Goal: Task Accomplishment & Management: Manage account settings

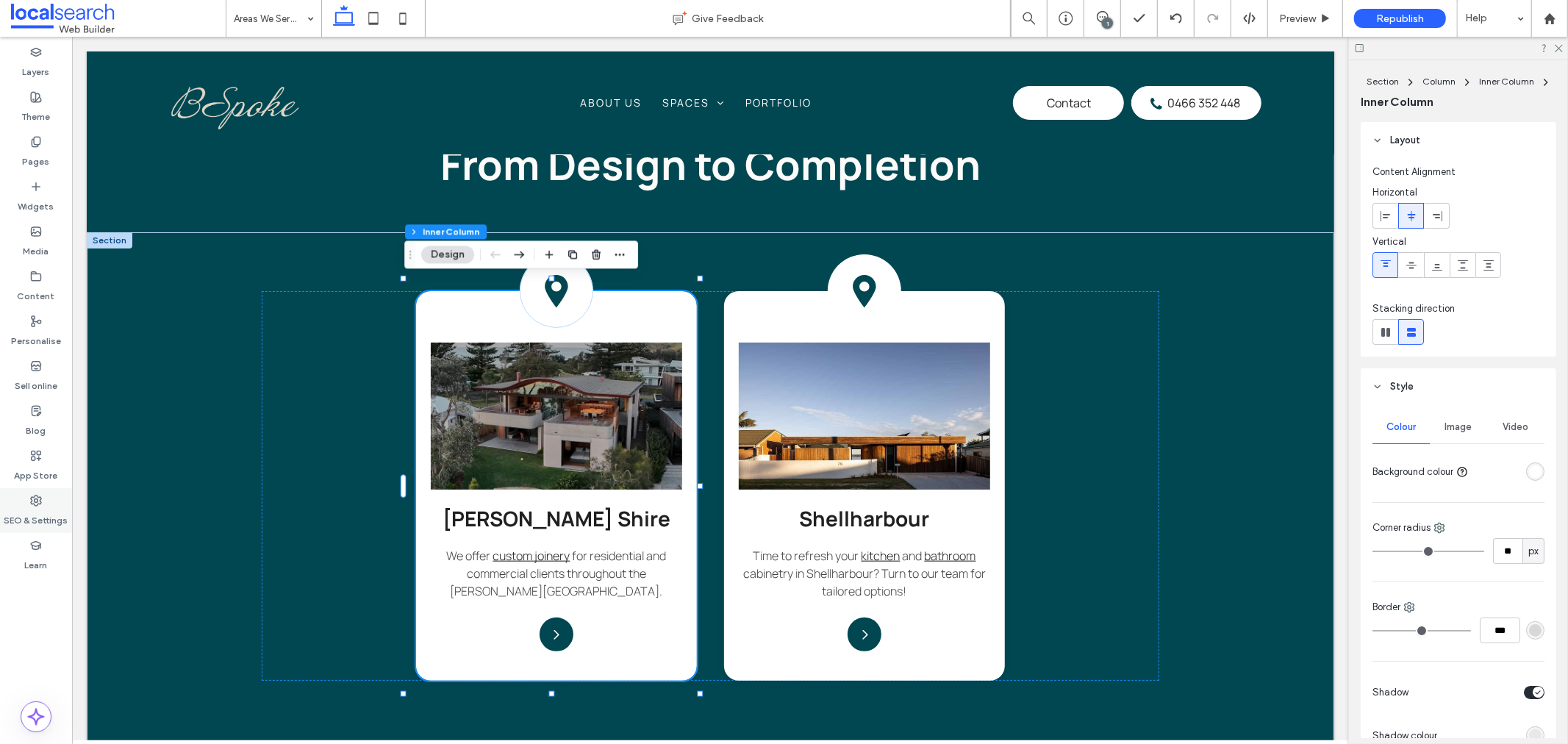
click at [51, 501] on div "SEO & Settings" at bounding box center [36, 510] width 72 height 45
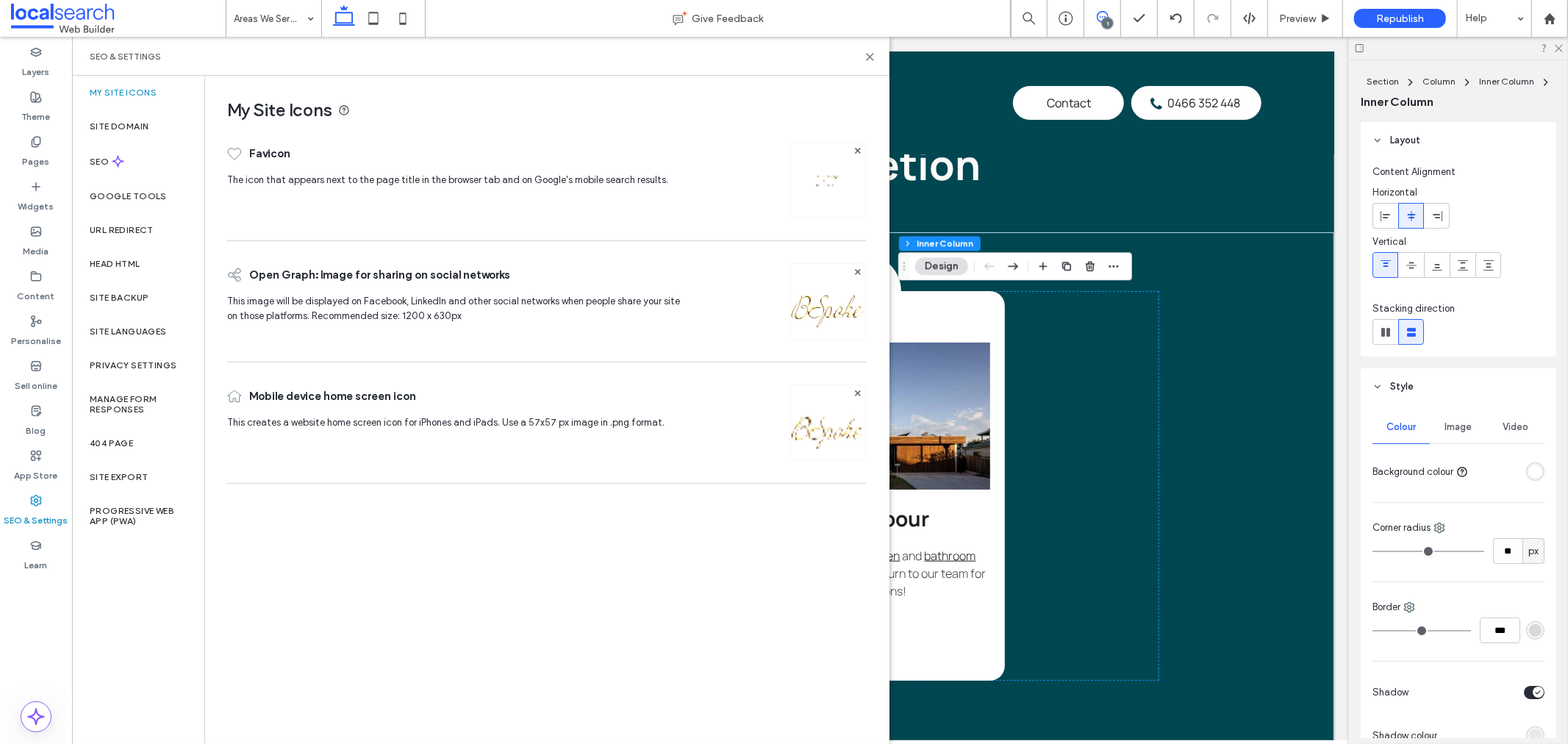
click at [1098, 17] on icon at bounding box center [1103, 16] width 12 height 12
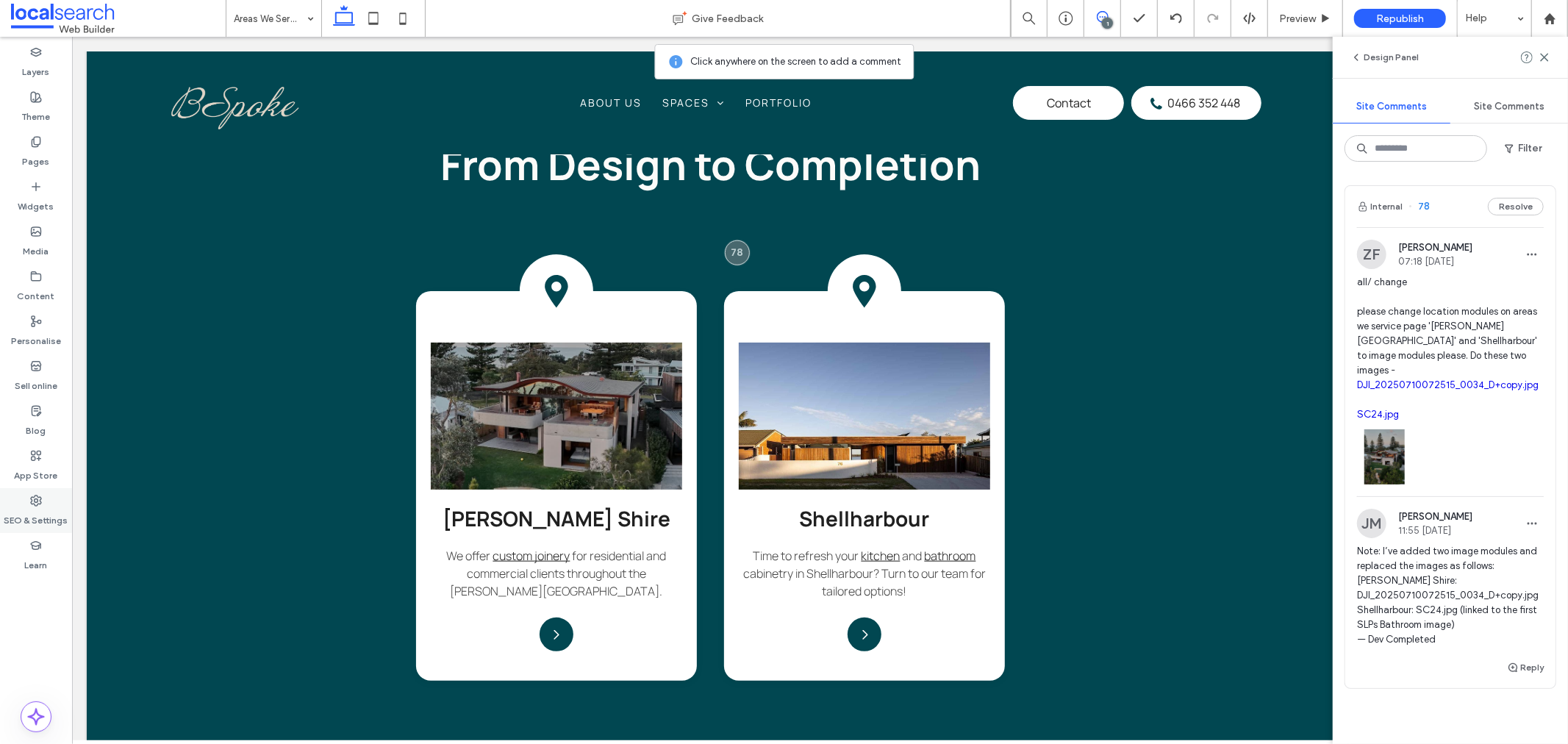
click at [31, 506] on label "SEO & Settings" at bounding box center [37, 516] width 64 height 20
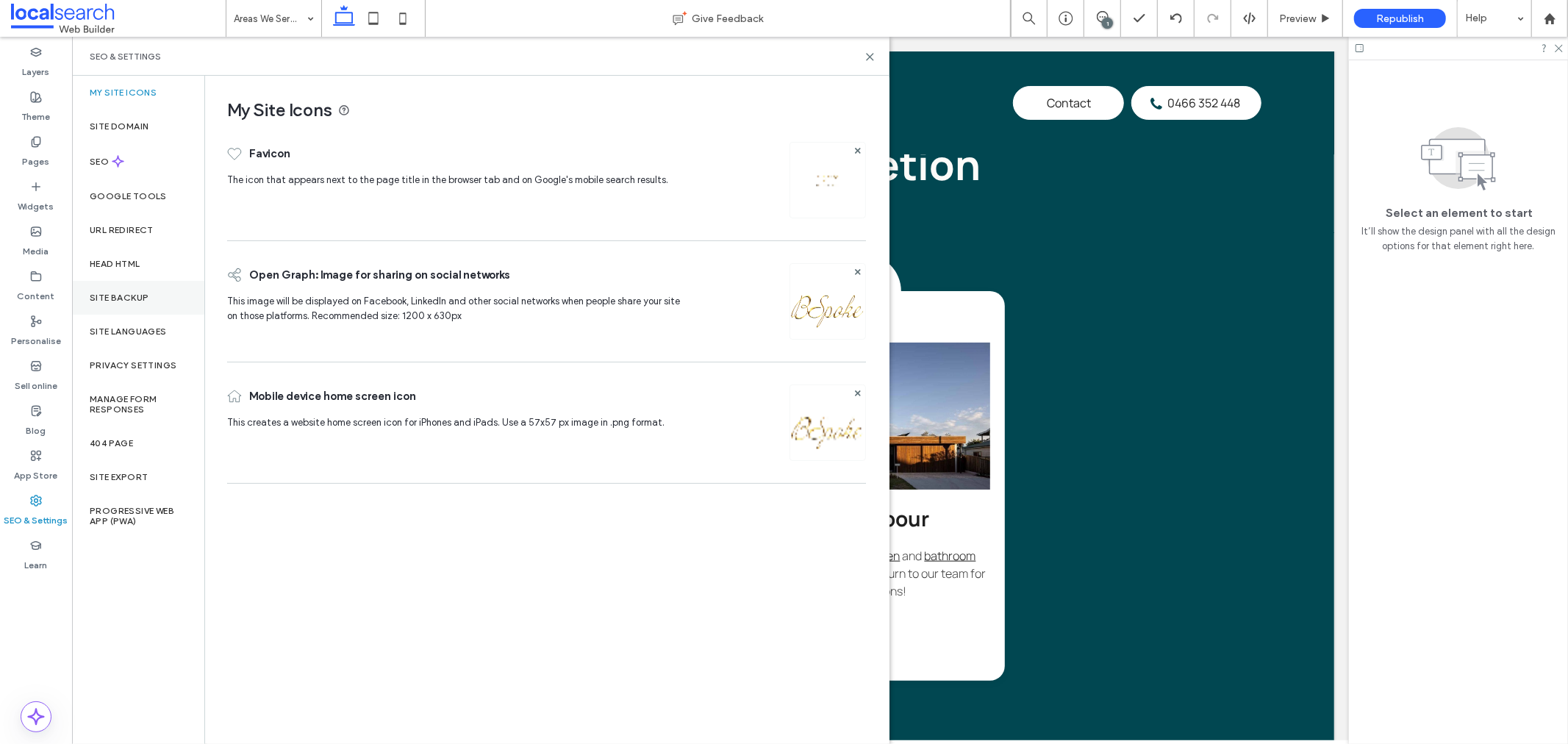
click at [130, 297] on label "Site backup" at bounding box center [118, 298] width 59 height 11
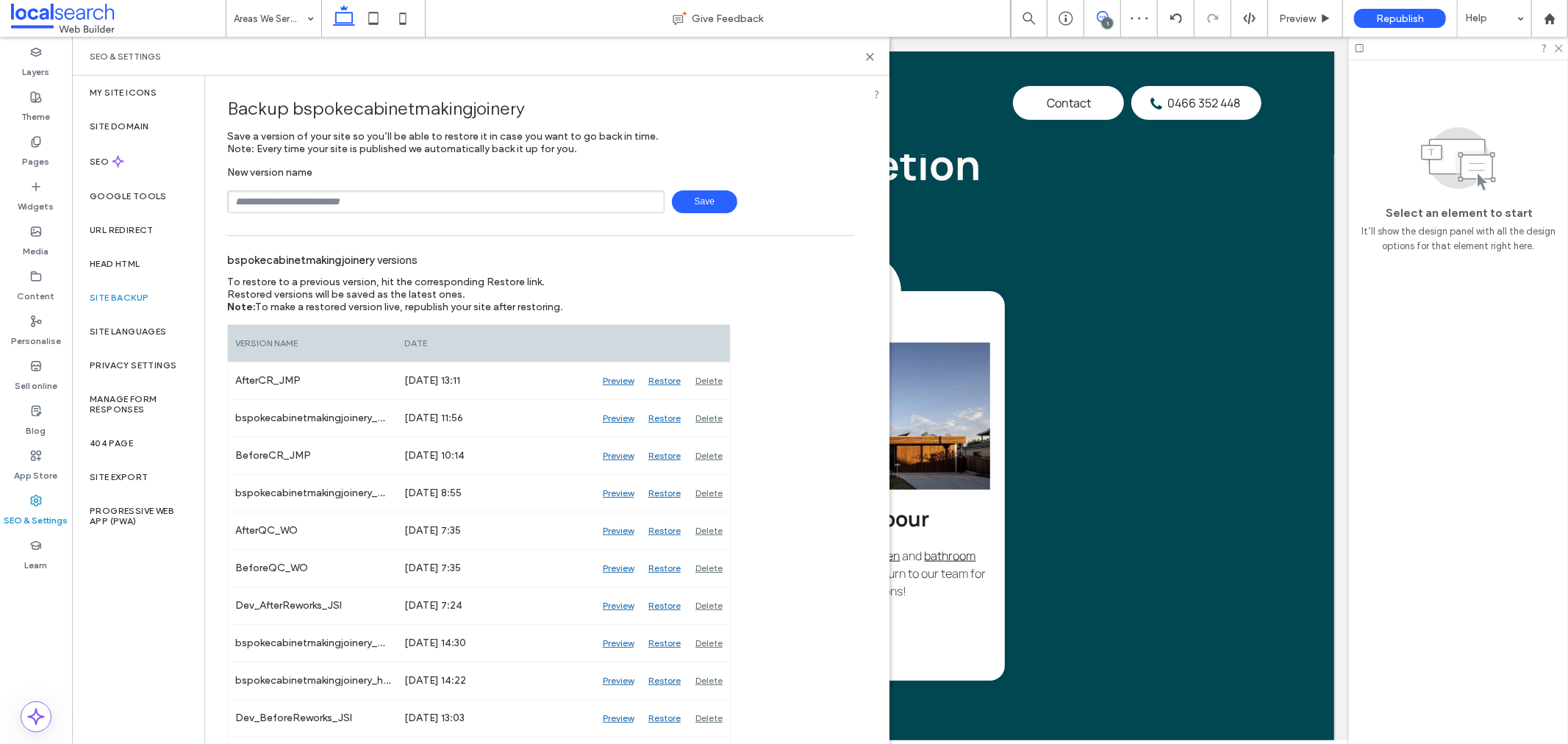
click at [1111, 16] on span at bounding box center [1102, 16] width 36 height 12
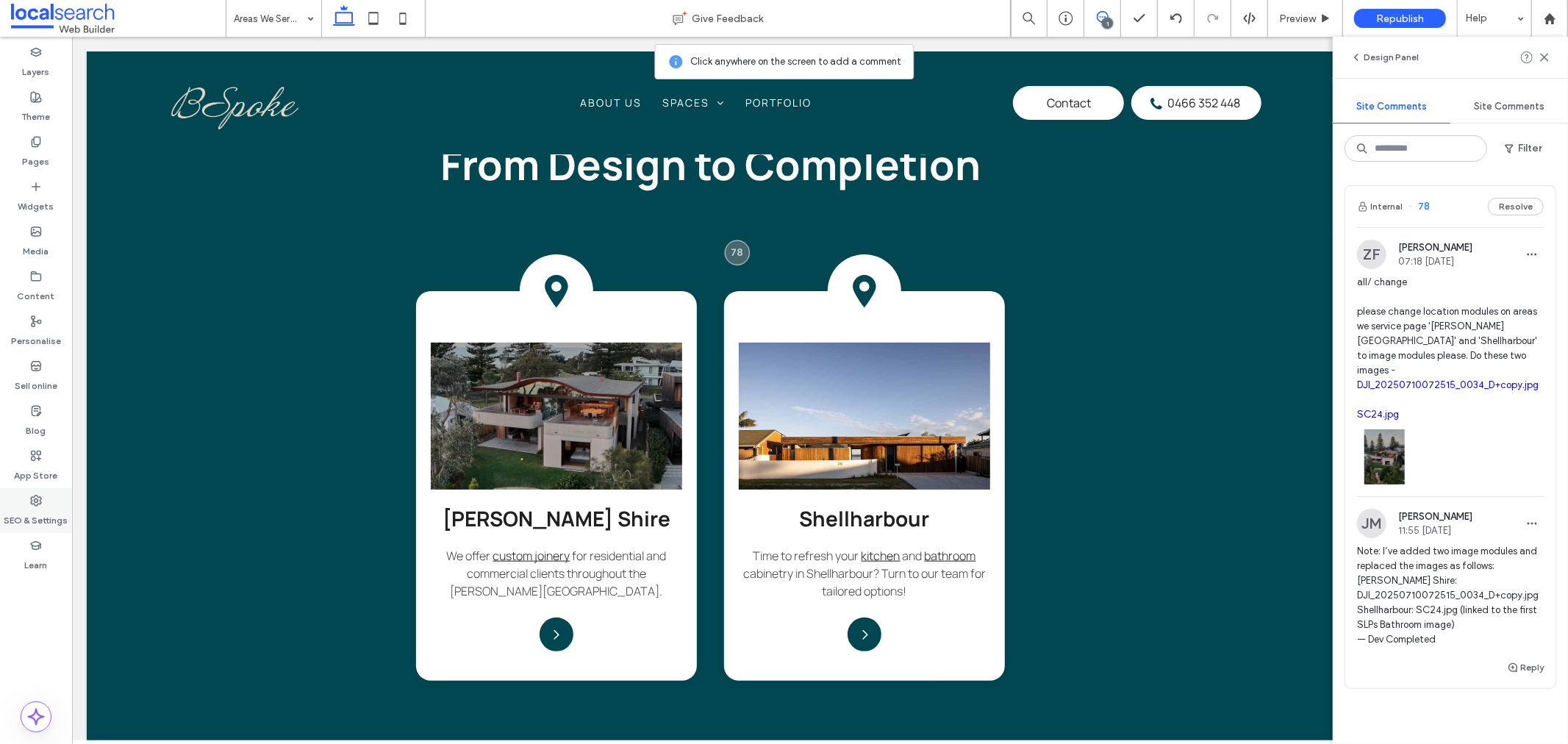
click at [41, 503] on use at bounding box center [36, 501] width 11 height 11
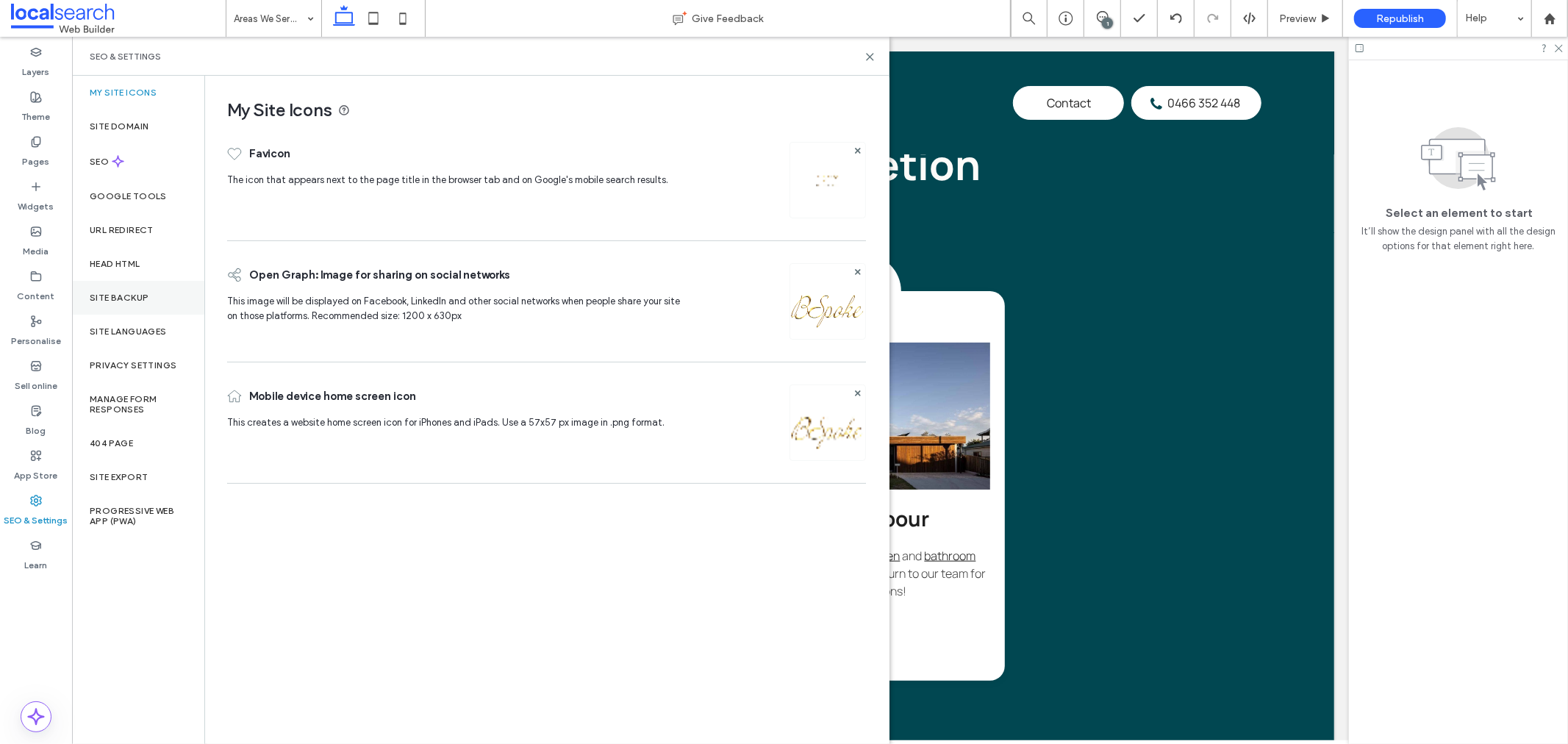
click at [99, 298] on label "Site backup" at bounding box center [118, 298] width 59 height 11
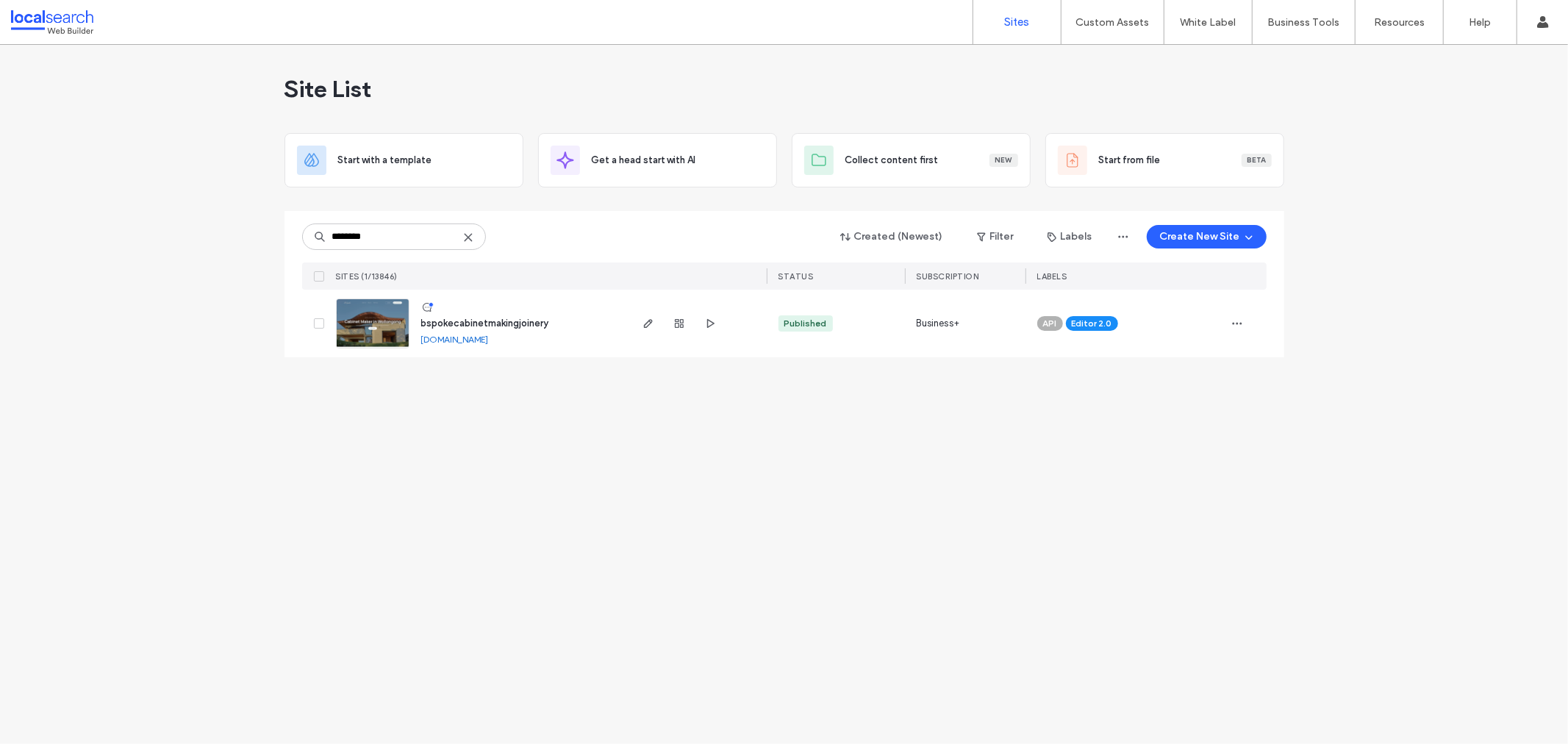
click at [130, 254] on div "Site List Start with a template Get a head start with AI Collect content first …" at bounding box center [784, 394] width 1568 height 699
